Goal: Transaction & Acquisition: Subscribe to service/newsletter

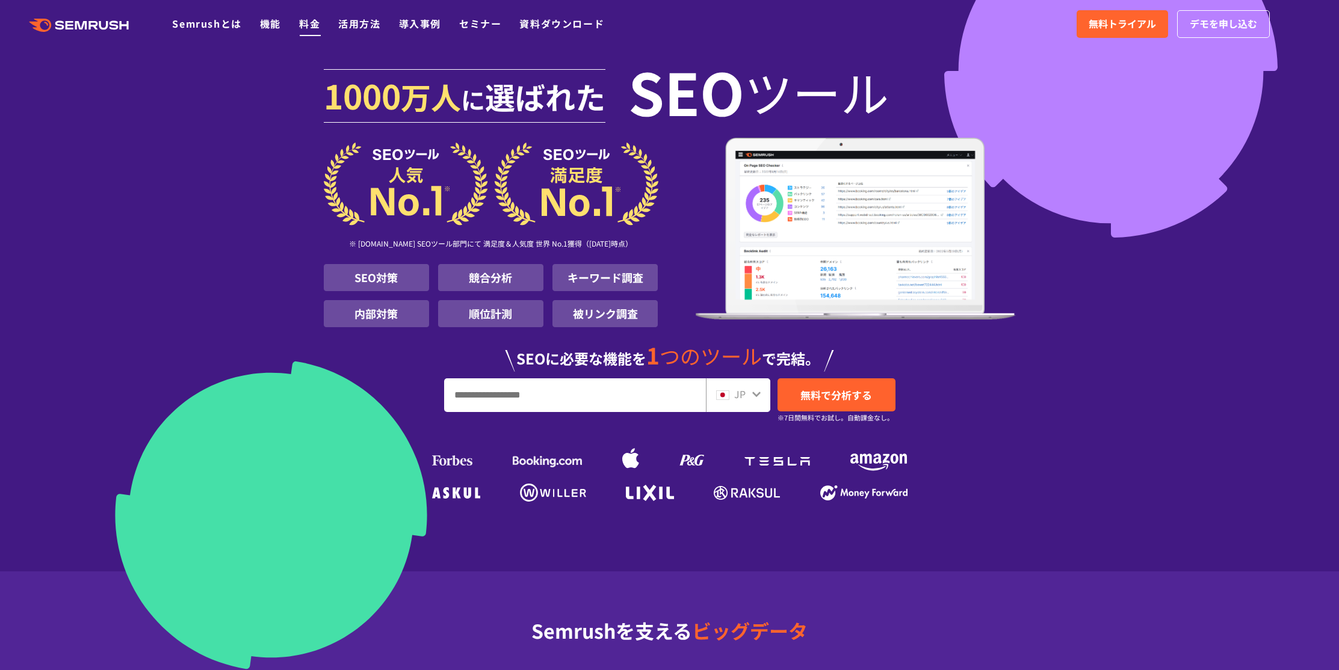
click at [303, 30] on li "料金" at bounding box center [309, 24] width 21 height 16
click at [309, 25] on link "料金" at bounding box center [309, 23] width 21 height 14
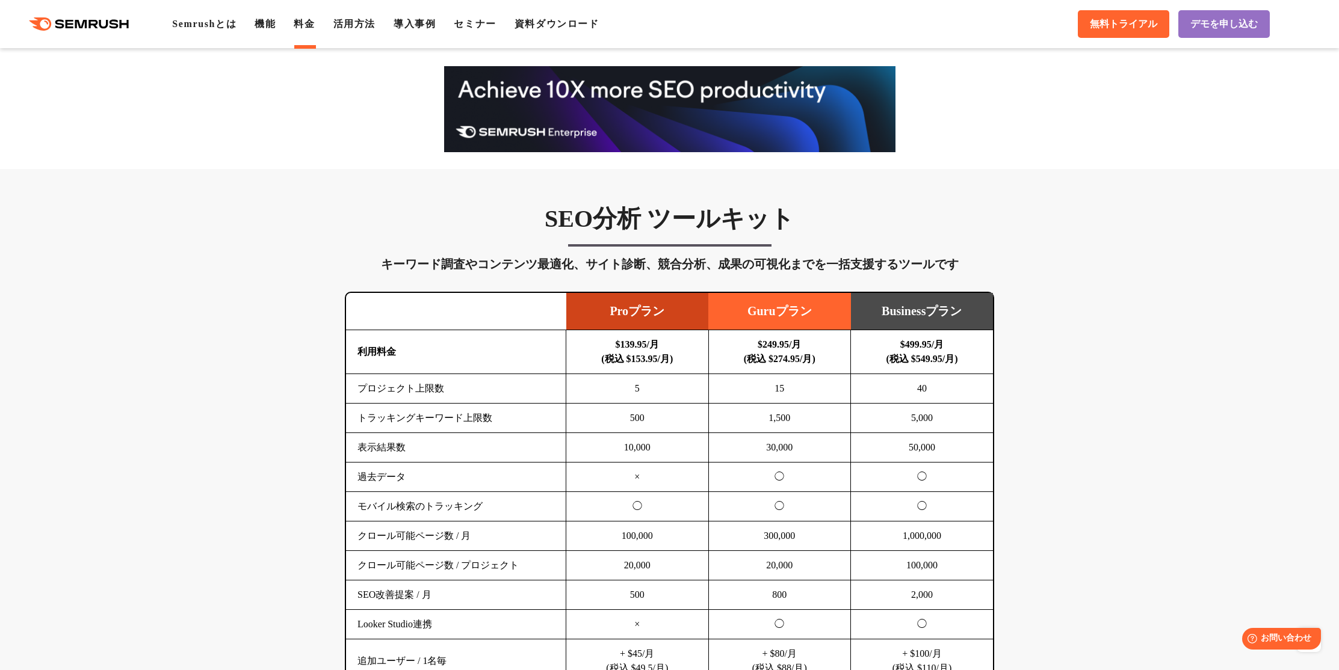
scroll to position [165, 0]
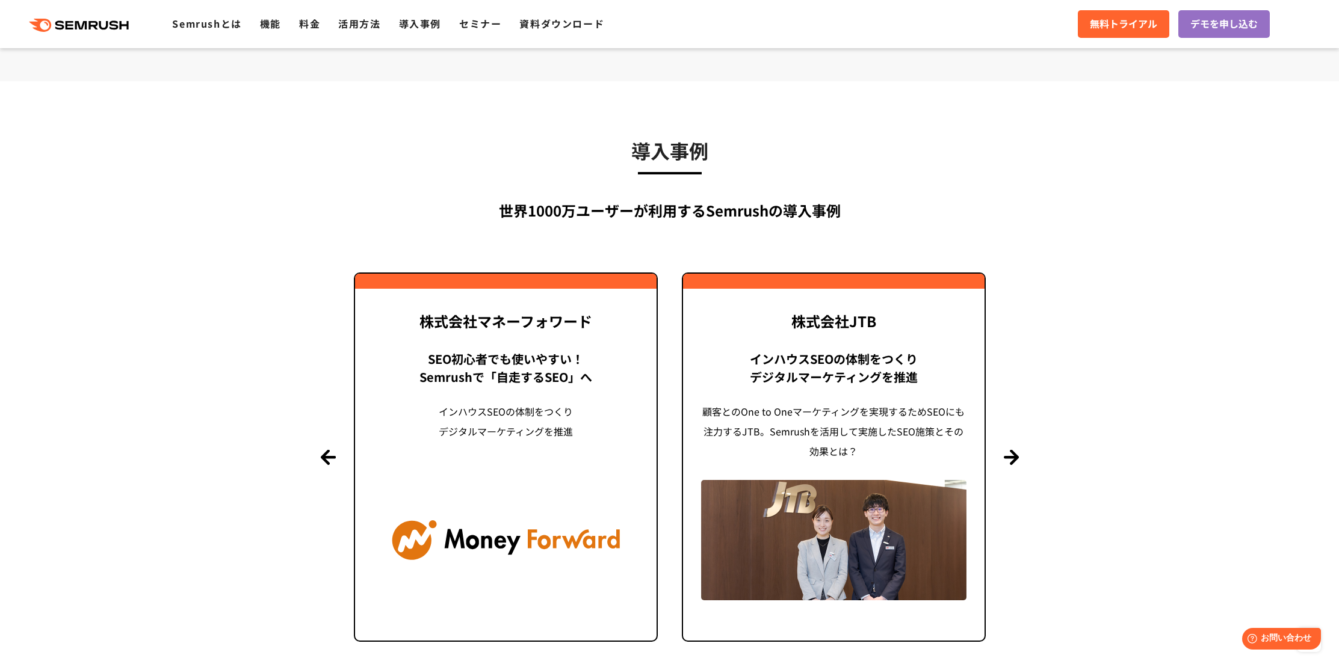
scroll to position [2740, 0]
